Goal: Task Accomplishment & Management: Manage account settings

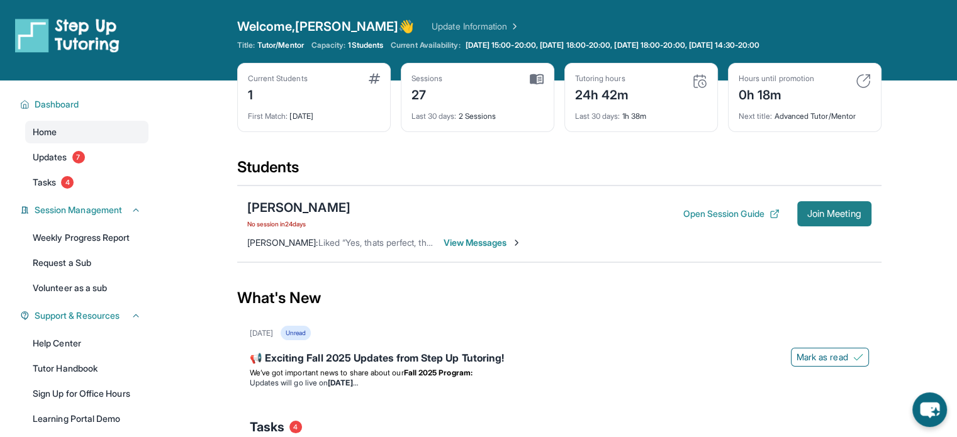
click at [825, 218] on span "Join Meeting" at bounding box center [834, 214] width 54 height 8
click at [851, 218] on span "Join Meeting" at bounding box center [834, 214] width 54 height 8
drag, startPoint x: 648, startPoint y: 182, endPoint x: 632, endPoint y: 178, distance: 16.9
click at [648, 183] on div "Students" at bounding box center [559, 171] width 644 height 28
drag, startPoint x: 602, startPoint y: 141, endPoint x: 511, endPoint y: 149, distance: 91.6
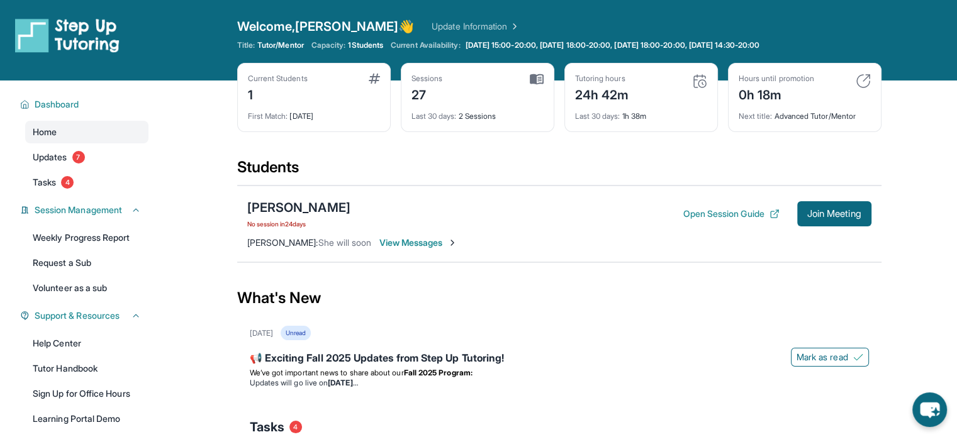
click at [511, 149] on div "Current Students 1 First Match : 4 months ago Sessions 27 Last 30 days : 2 Sess…" at bounding box center [559, 110] width 644 height 94
drag, startPoint x: 733, startPoint y: 4, endPoint x: 696, endPoint y: 4, distance: 36.5
click at [696, 4] on div "Open sidebar Welcome, Julian 👋 Update Information Title: Tutor/Mentor Capacity:…" at bounding box center [478, 40] width 957 height 81
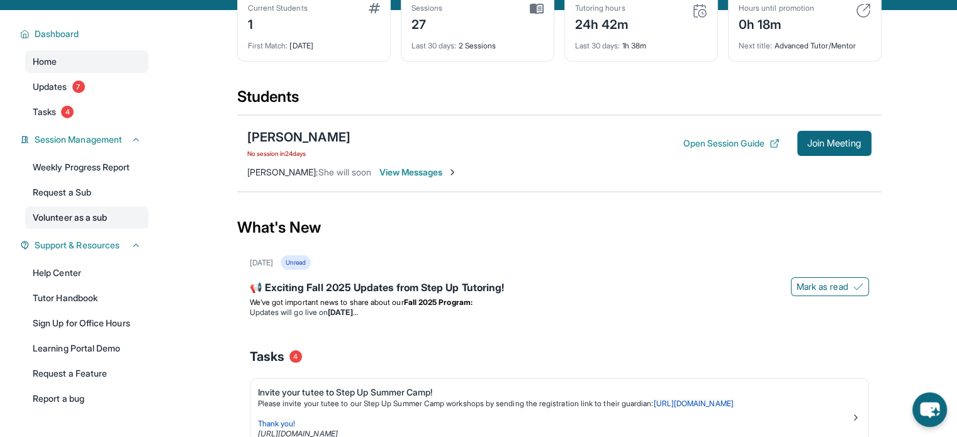
scroll to position [63, 0]
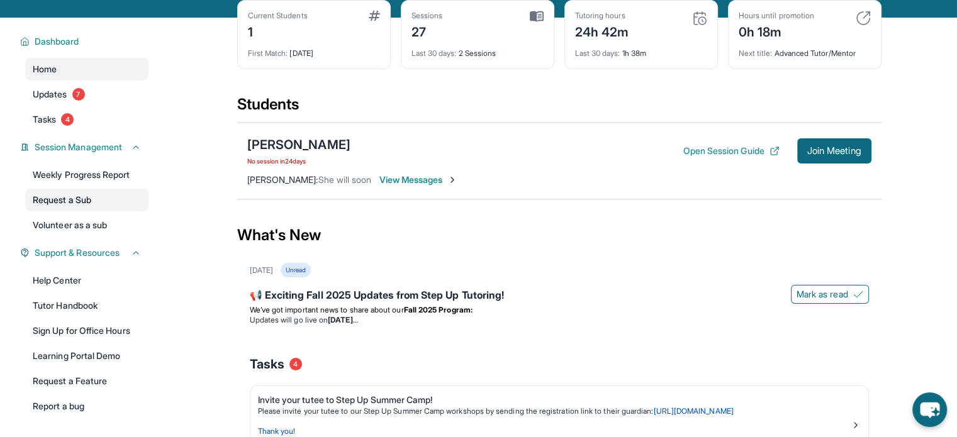
click at [98, 193] on link "Request a Sub" at bounding box center [86, 200] width 123 height 23
click at [56, 113] on span "Tasks" at bounding box center [44, 119] width 23 height 13
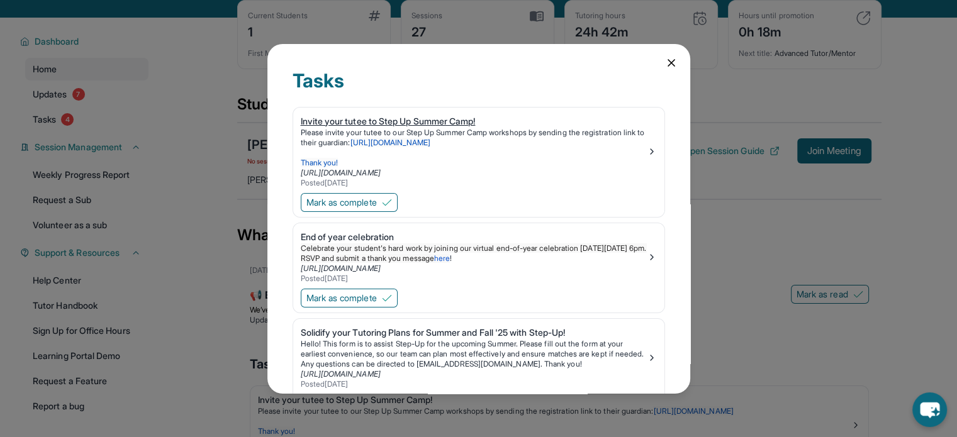
scroll to position [228, 0]
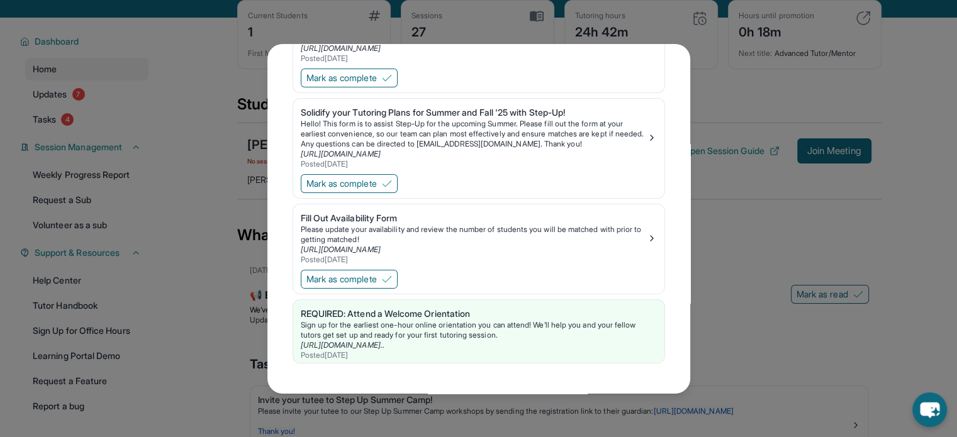
click at [177, 191] on div "Tasks Invite your tutee to Step Up Summer Camp! Please invite your tutee to our…" at bounding box center [478, 218] width 957 height 437
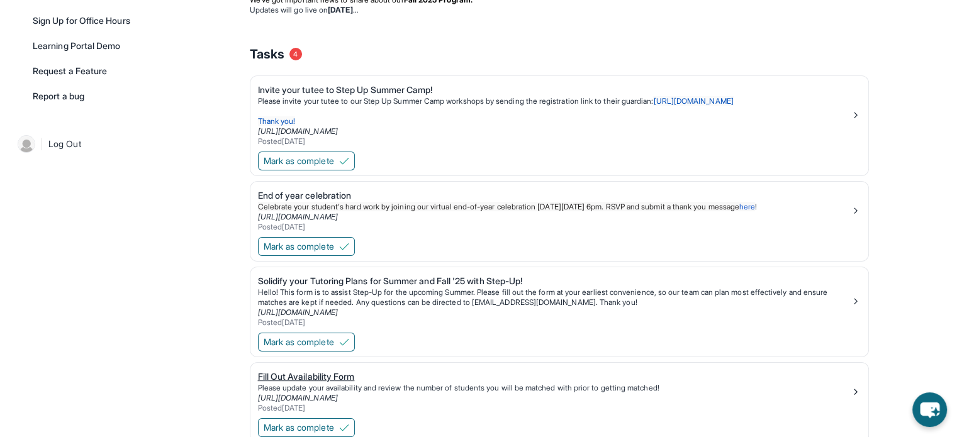
scroll to position [436, 0]
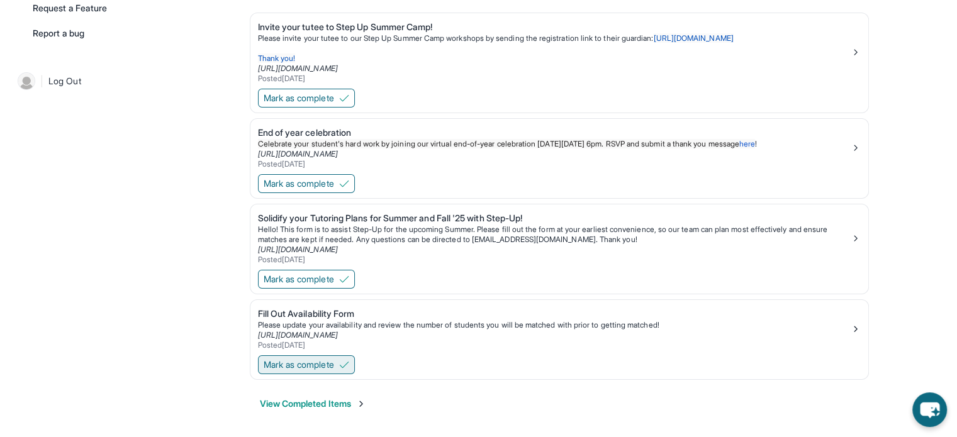
click at [297, 364] on span "Mark as complete" at bounding box center [299, 365] width 70 height 13
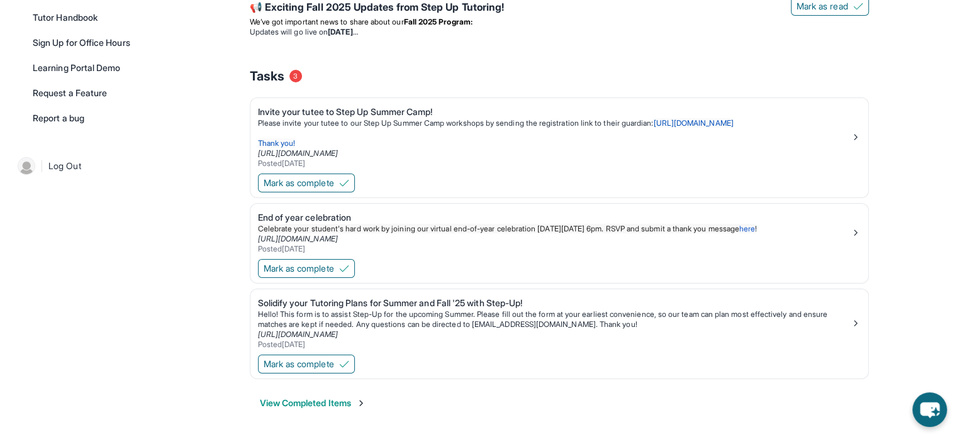
click at [325, 397] on button "View Completed Items" at bounding box center [313, 403] width 106 height 13
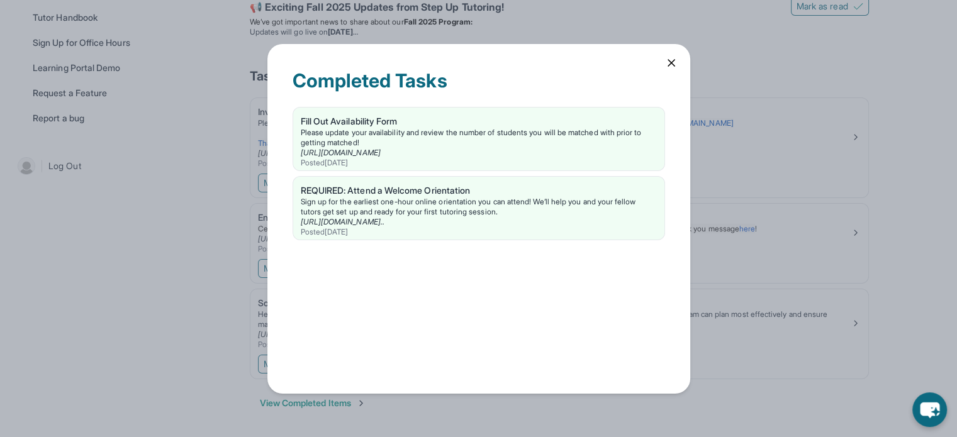
click at [228, 347] on div "Completed Tasks Fill Out Availability Form Please update your availability and …" at bounding box center [478, 218] width 957 height 437
click at [359, 140] on div "Please update your availability and review the number of students you will be m…" at bounding box center [479, 138] width 356 height 20
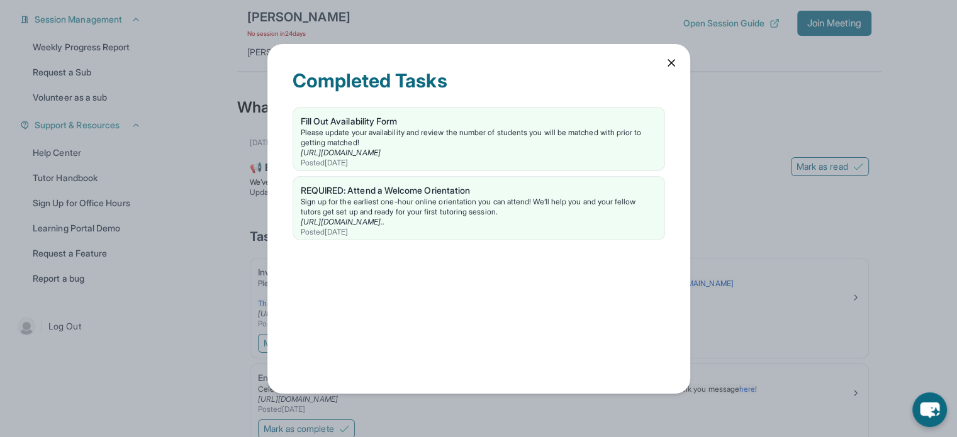
scroll to position [162, 0]
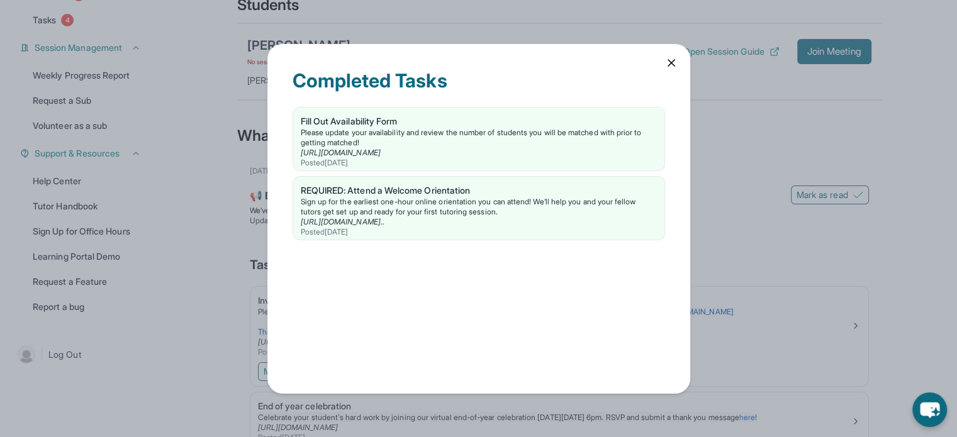
click at [82, 216] on div "Completed Tasks Fill Out Availability Form Please update your availability and …" at bounding box center [478, 218] width 957 height 437
click at [666, 61] on icon at bounding box center [671, 63] width 13 height 13
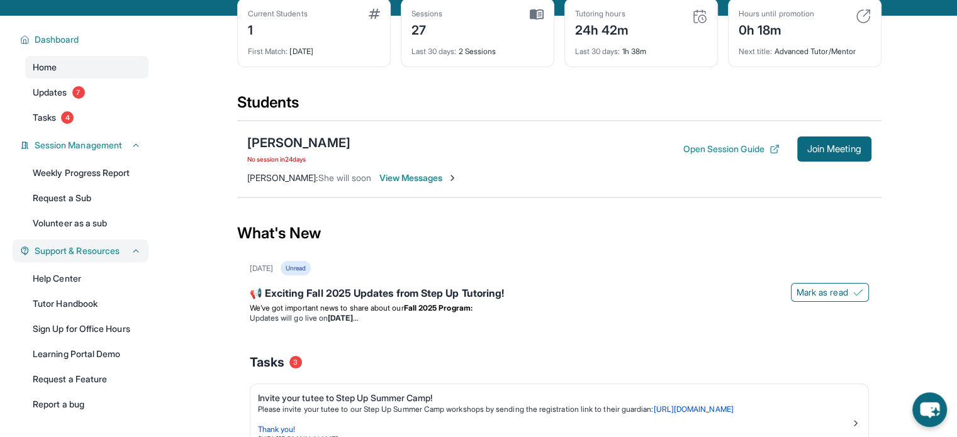
scroll to position [0, 0]
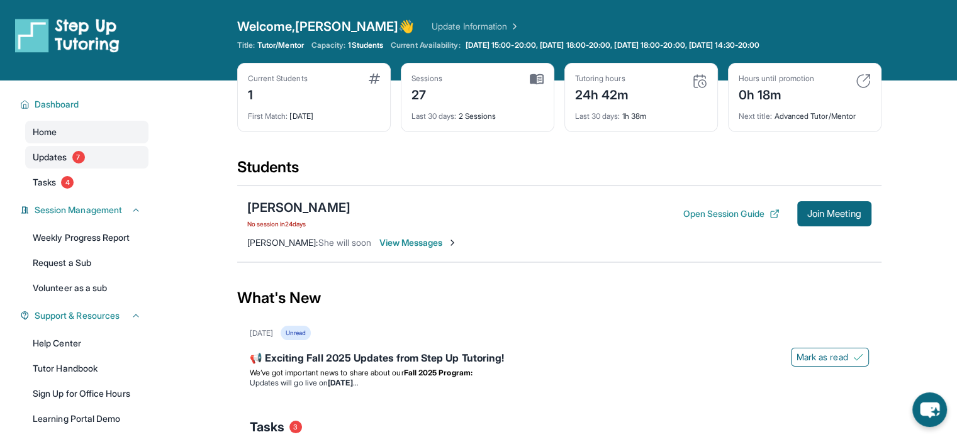
click at [113, 164] on link "Updates 7" at bounding box center [86, 157] width 123 height 23
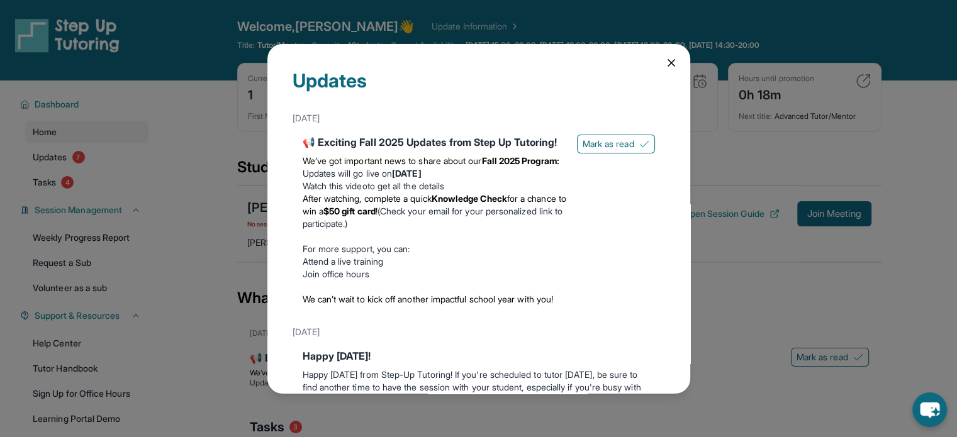
drag, startPoint x: 639, startPoint y: 80, endPoint x: 667, endPoint y: 54, distance: 37.8
click at [639, 80] on div "Updates" at bounding box center [479, 88] width 373 height 38
drag, startPoint x: 669, startPoint y: 52, endPoint x: 657, endPoint y: 64, distance: 16.5
click at [668, 53] on div "Updates August 27th 📢 Exciting Fall 2025 Updates from Step Up Tutoring! We’ve g…" at bounding box center [478, 219] width 423 height 350
click at [653, 67] on div "Updates August 27th 📢 Exciting Fall 2025 Updates from Step Up Tutoring! We’ve g…" at bounding box center [478, 219] width 423 height 350
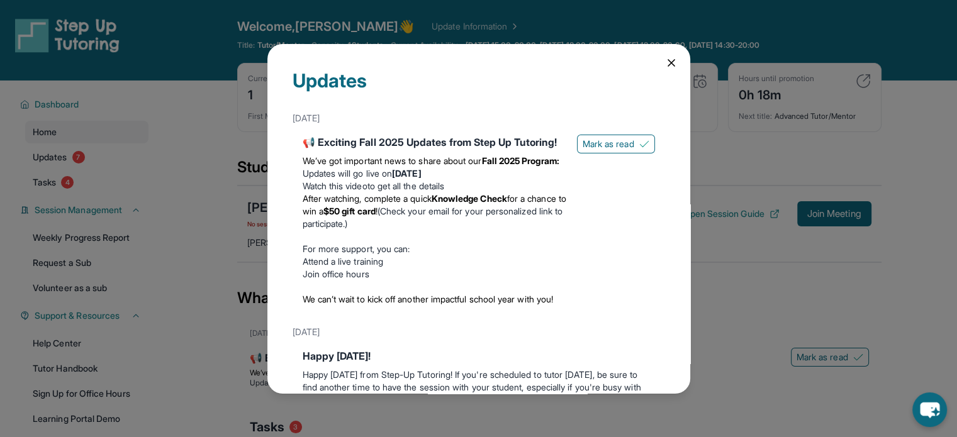
click at [668, 63] on icon at bounding box center [671, 63] width 6 height 6
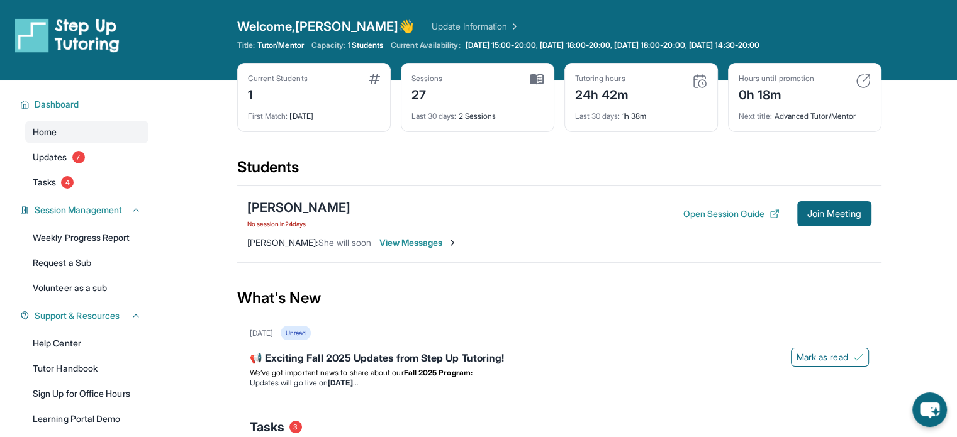
click at [507, 32] on img at bounding box center [513, 26] width 13 height 13
click at [454, 243] on span "View Messages" at bounding box center [418, 243] width 79 height 13
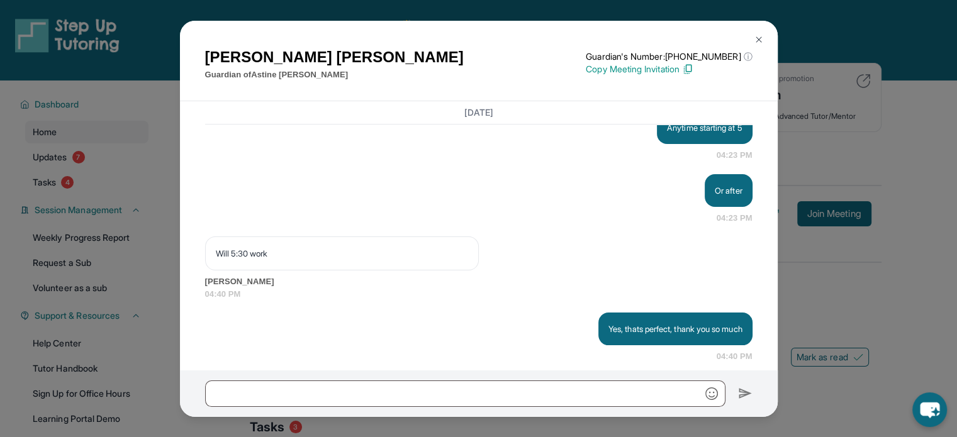
scroll to position [19950, 0]
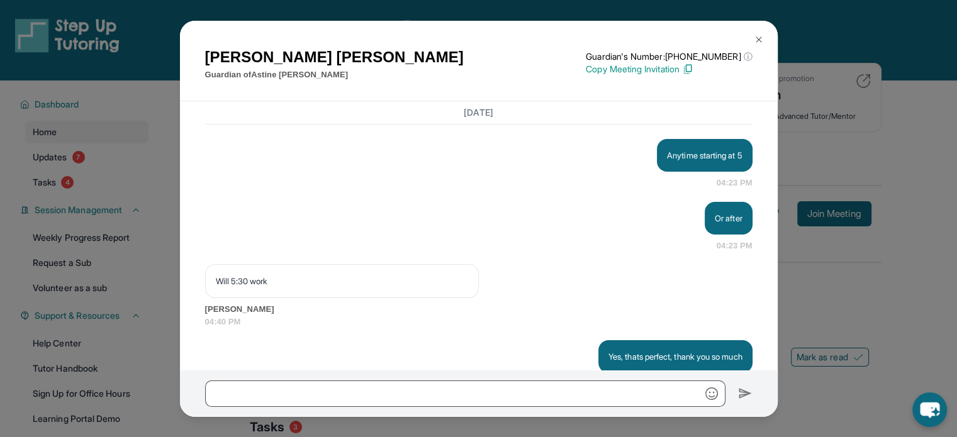
drag, startPoint x: 213, startPoint y: 171, endPoint x: 345, endPoint y: 171, distance: 132.2
copy p "utorsupport@stepuptutoring.org,"
